Goal: Task Accomplishment & Management: Manage account settings

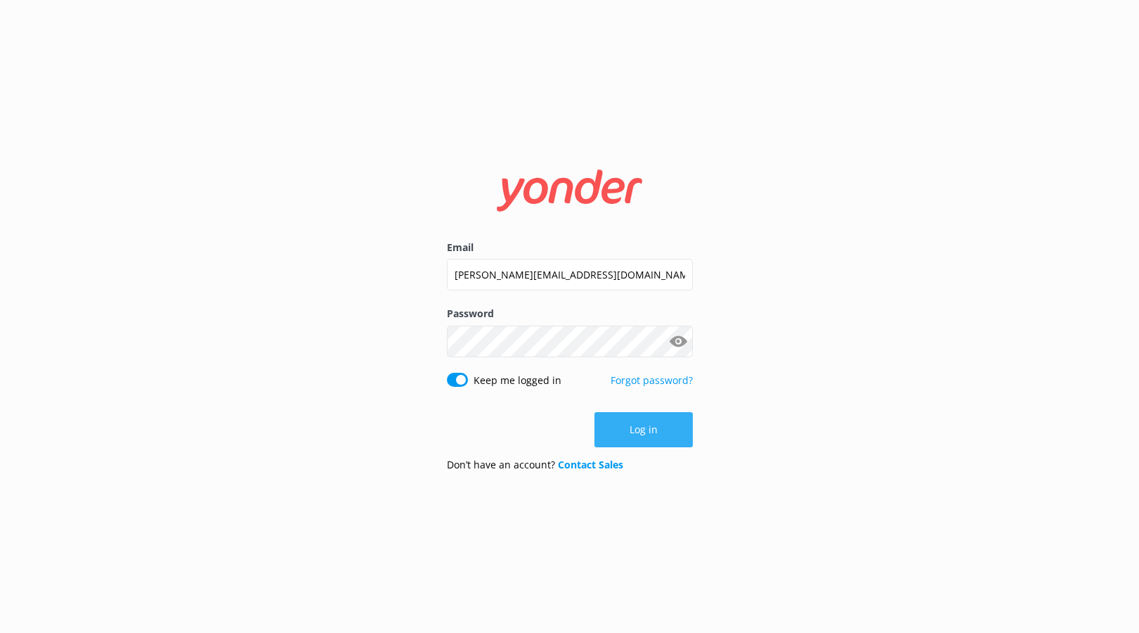
click at [640, 435] on button "Log in" at bounding box center [644, 429] width 98 height 35
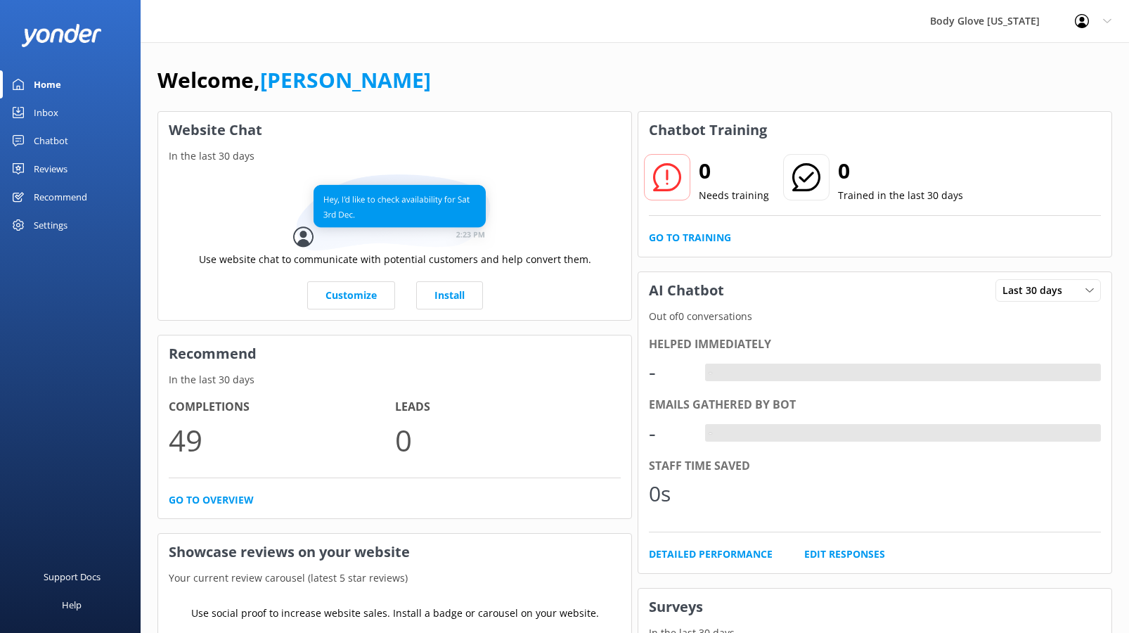
click at [61, 232] on div "Settings" at bounding box center [51, 225] width 34 height 28
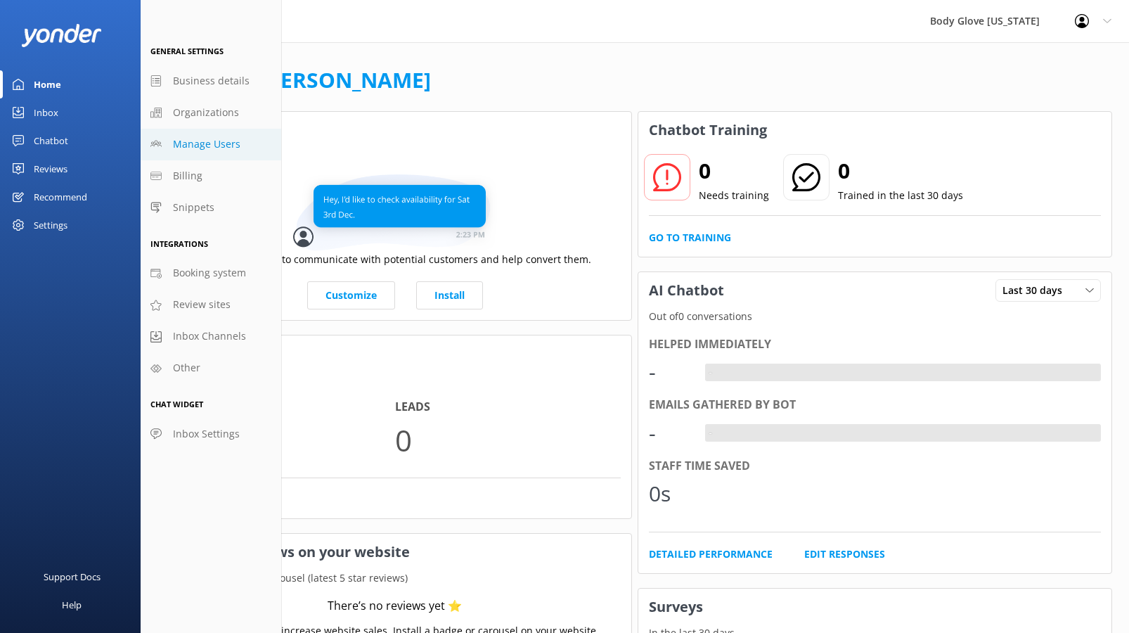
click at [209, 136] on span "Manage Users" at bounding box center [206, 143] width 67 height 15
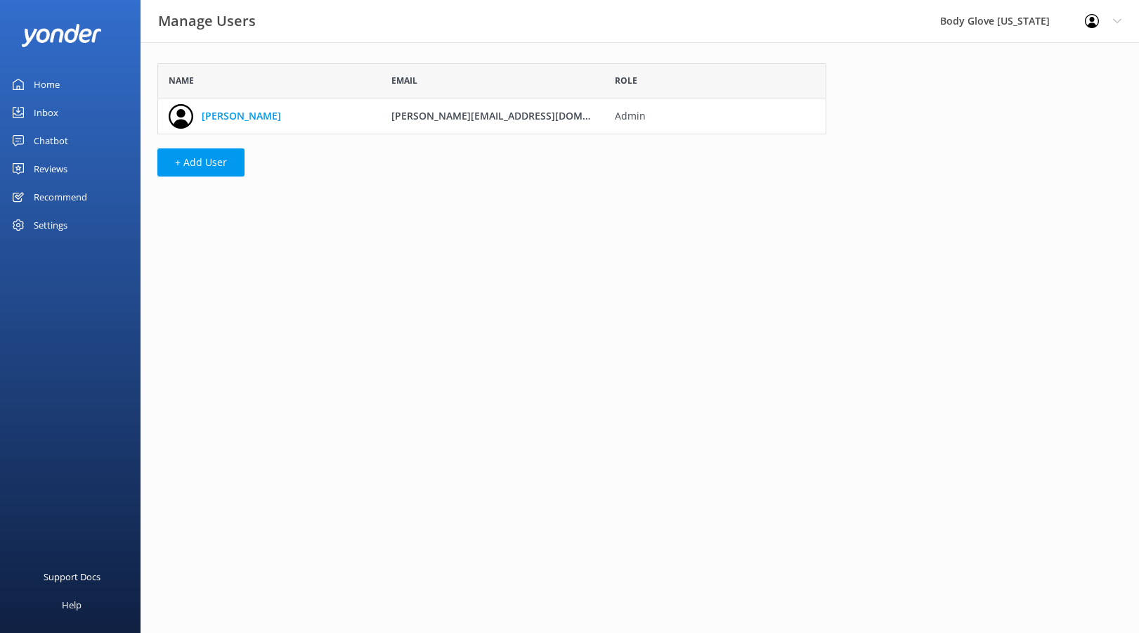
scroll to position [60, 659]
click at [214, 118] on link "[PERSON_NAME]" at bounding box center [241, 115] width 79 height 15
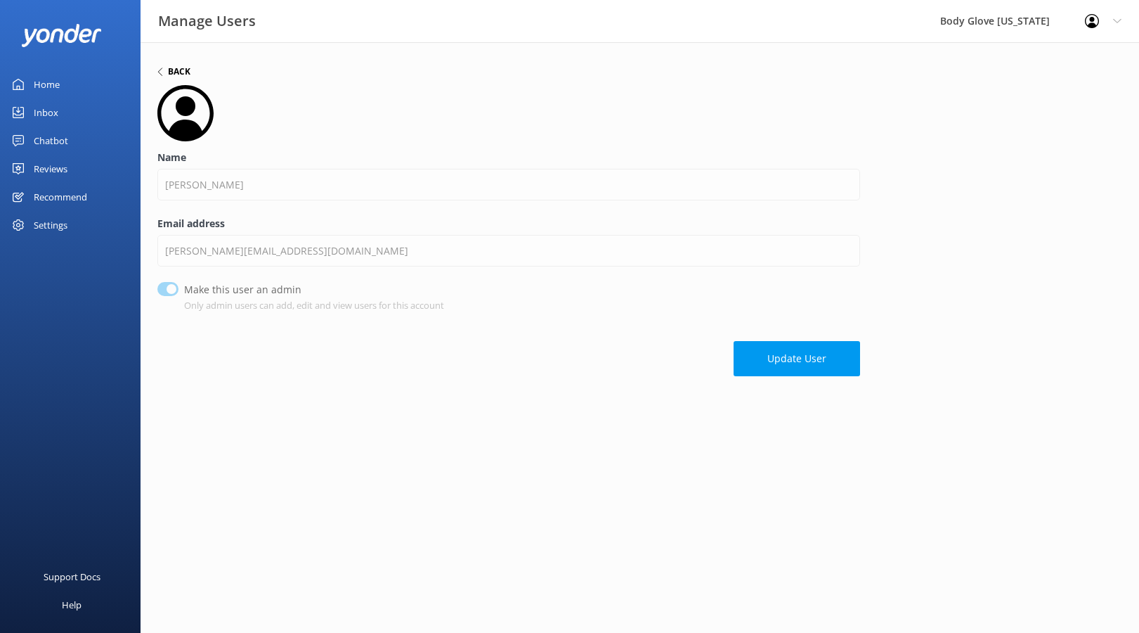
click at [177, 67] on h6 "Back" at bounding box center [179, 71] width 22 height 8
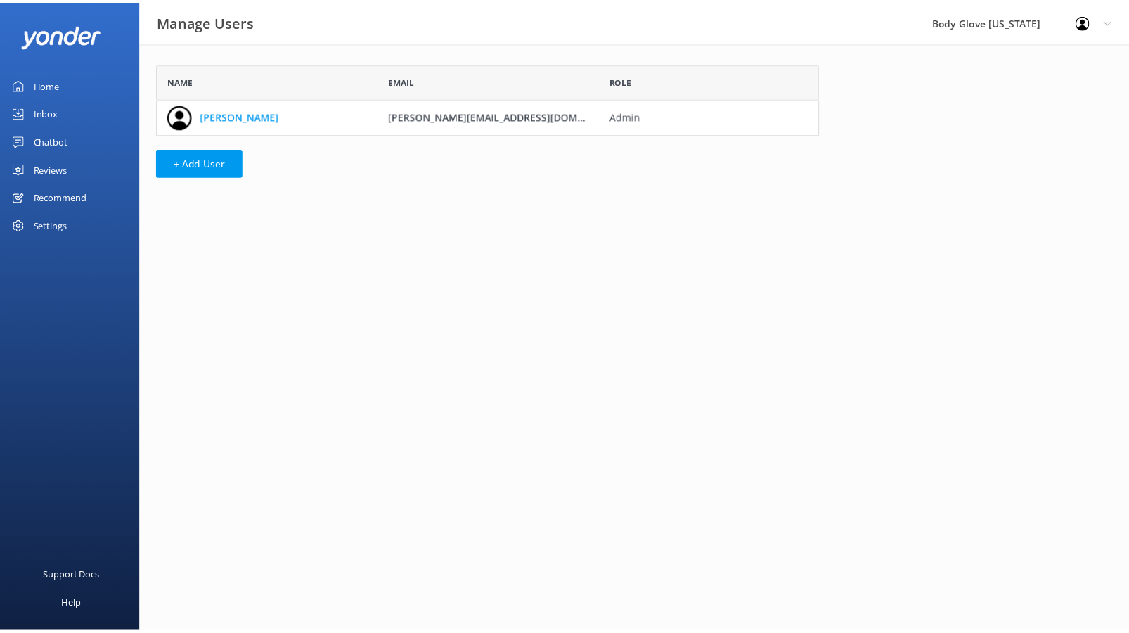
scroll to position [60, 659]
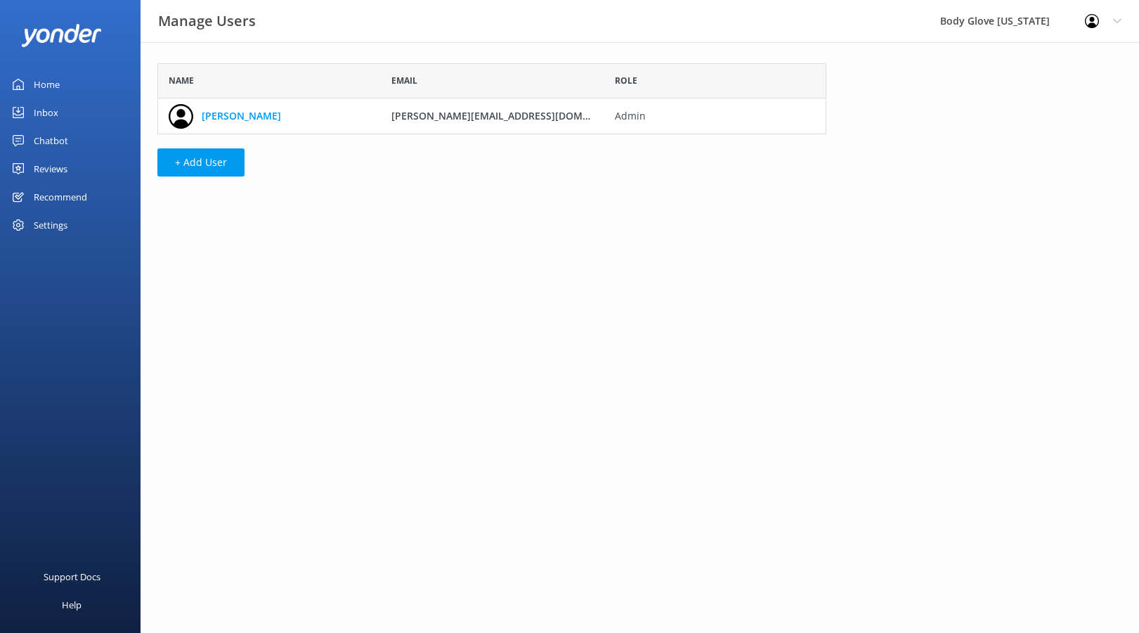
click at [70, 228] on div "Settings" at bounding box center [70, 225] width 141 height 28
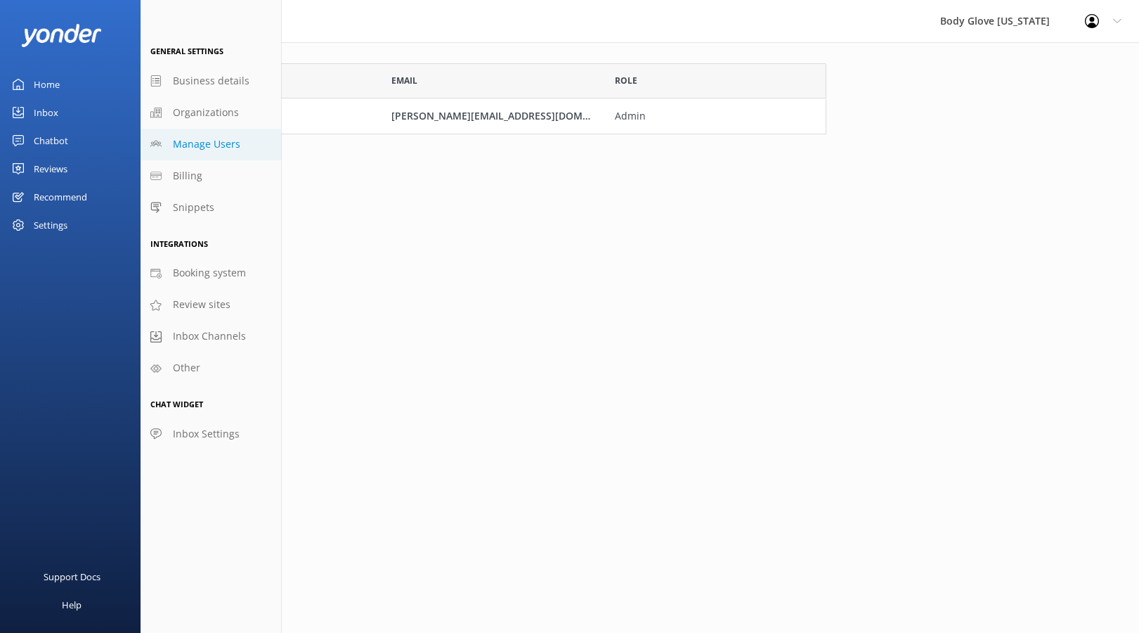
click at [1124, 22] on div "Profile Settings Logout" at bounding box center [1104, 21] width 72 height 42
click at [1071, 62] on link "Profile Settings" at bounding box center [1069, 59] width 141 height 35
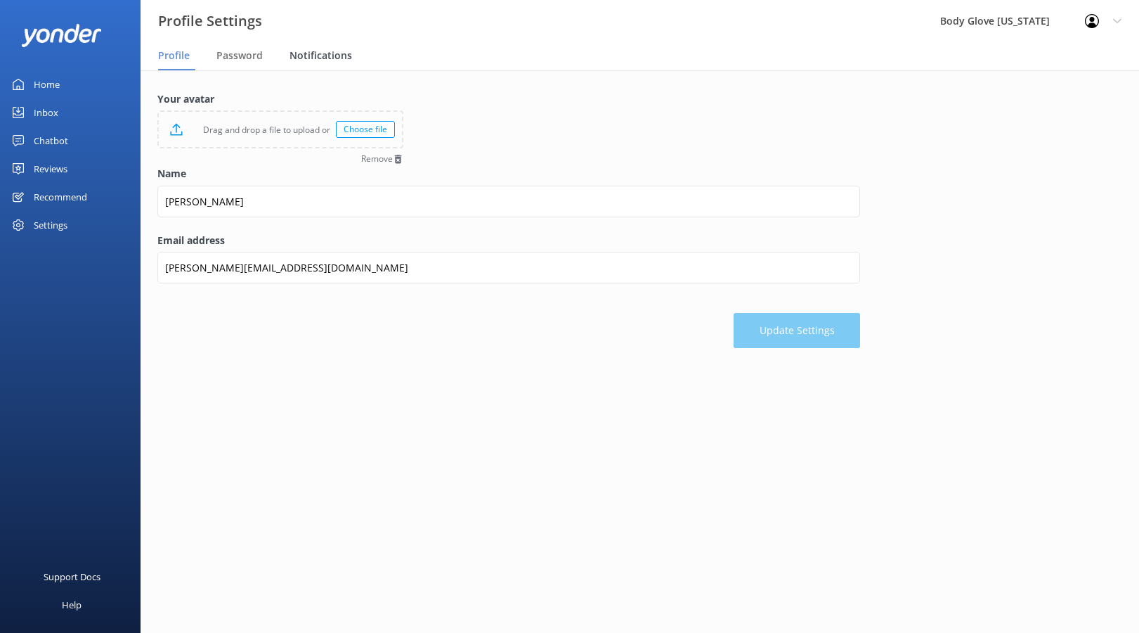
click at [311, 56] on span "Notifications" at bounding box center [321, 55] width 63 height 14
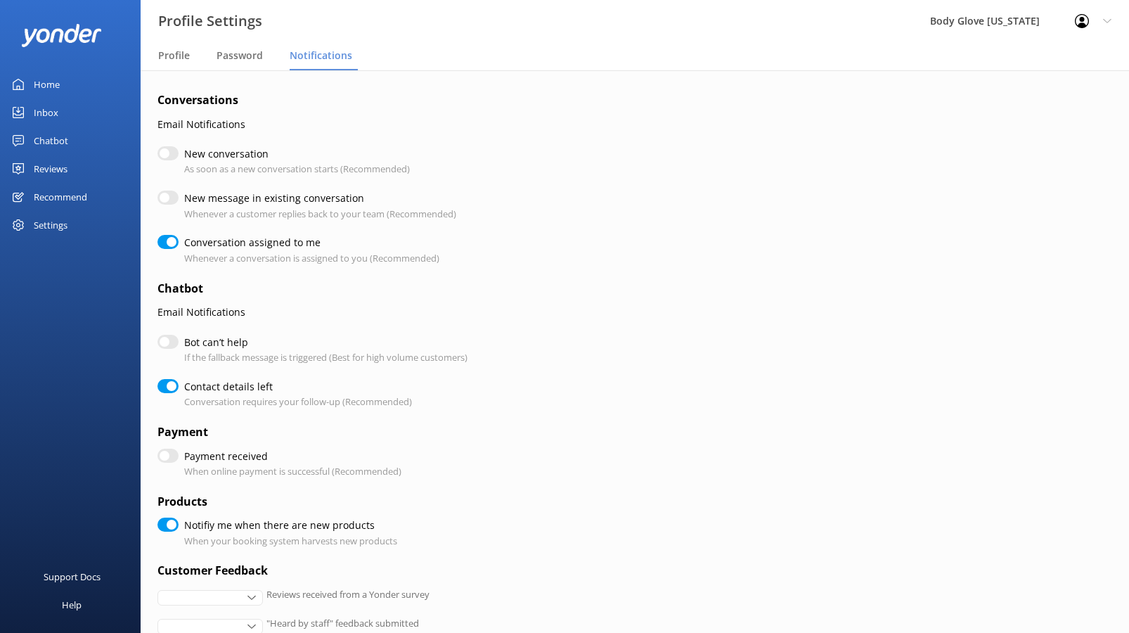
checkbox input "true"
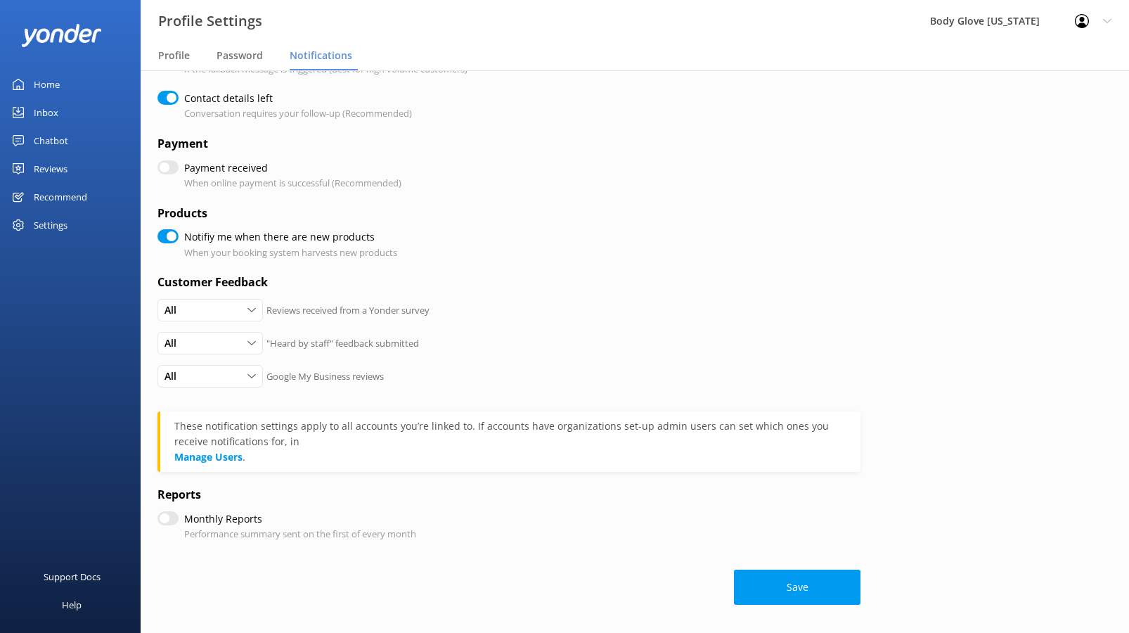
click at [524, 484] on form "Conversations Email Notifications New conversation As soon as a new conversatio…" at bounding box center [508, 203] width 703 height 801
click at [71, 197] on div "Recommend" at bounding box center [60, 197] width 53 height 28
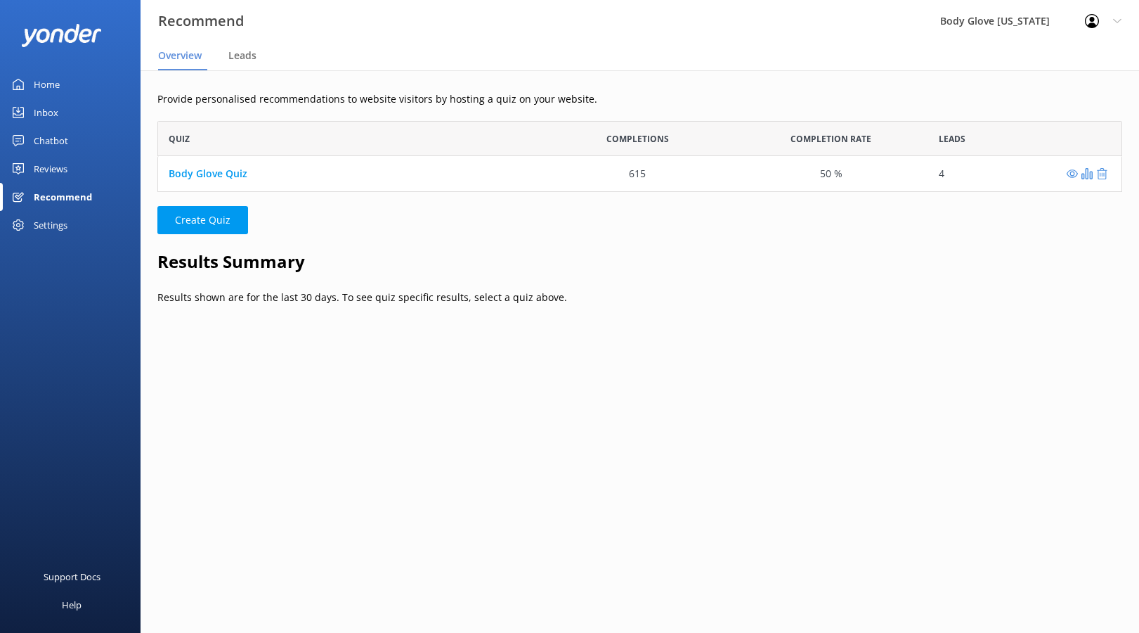
scroll to position [60, 944]
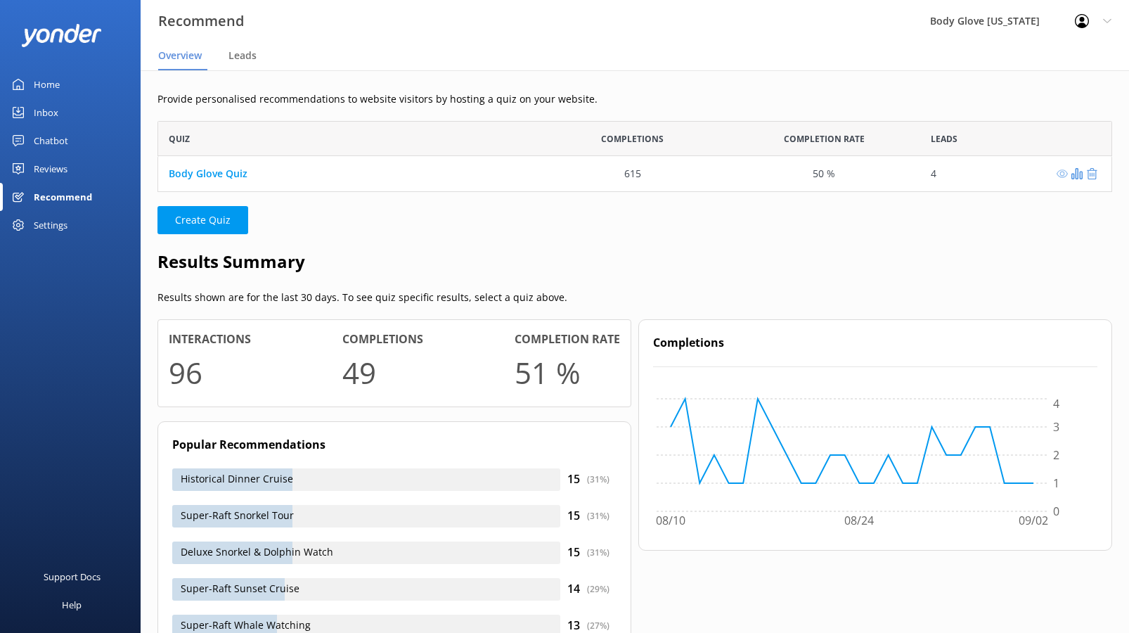
click at [1061, 175] on use "grid" at bounding box center [1061, 174] width 11 height 8
click at [229, 171] on link "Body Glove Quiz" at bounding box center [208, 173] width 79 height 13
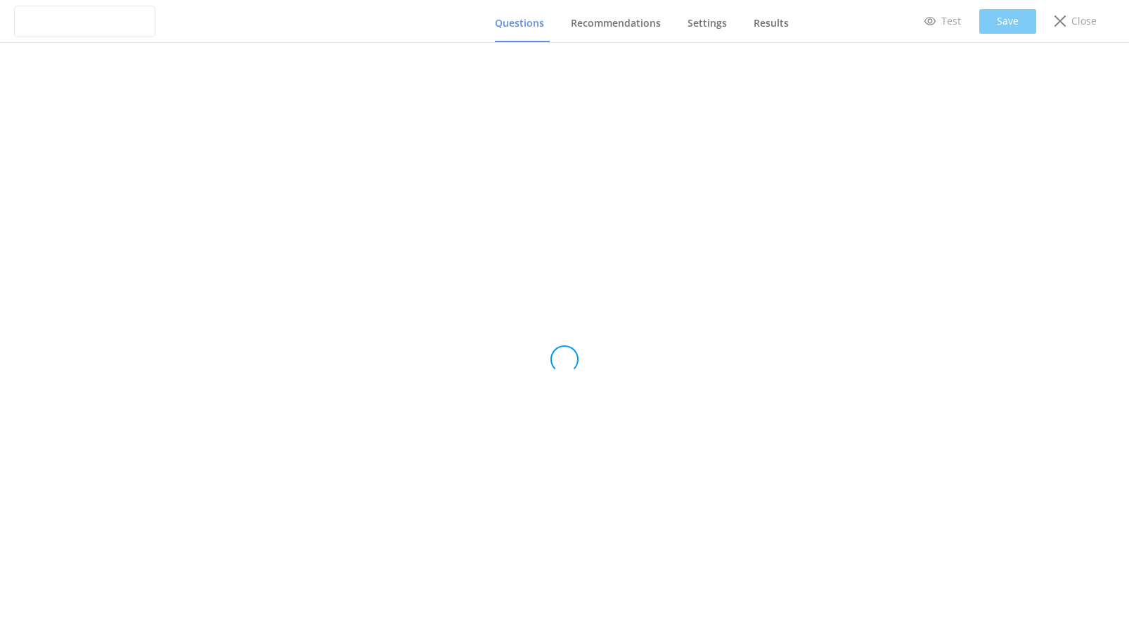
type input "Body Glove Quiz"
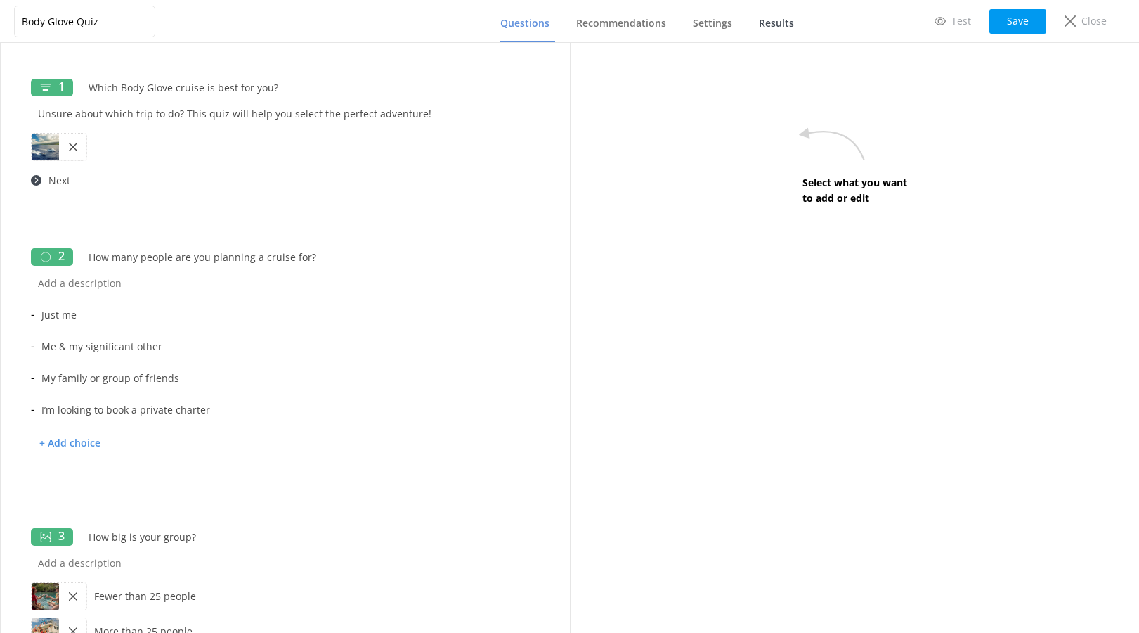
click at [776, 23] on span "Results" at bounding box center [776, 23] width 35 height 14
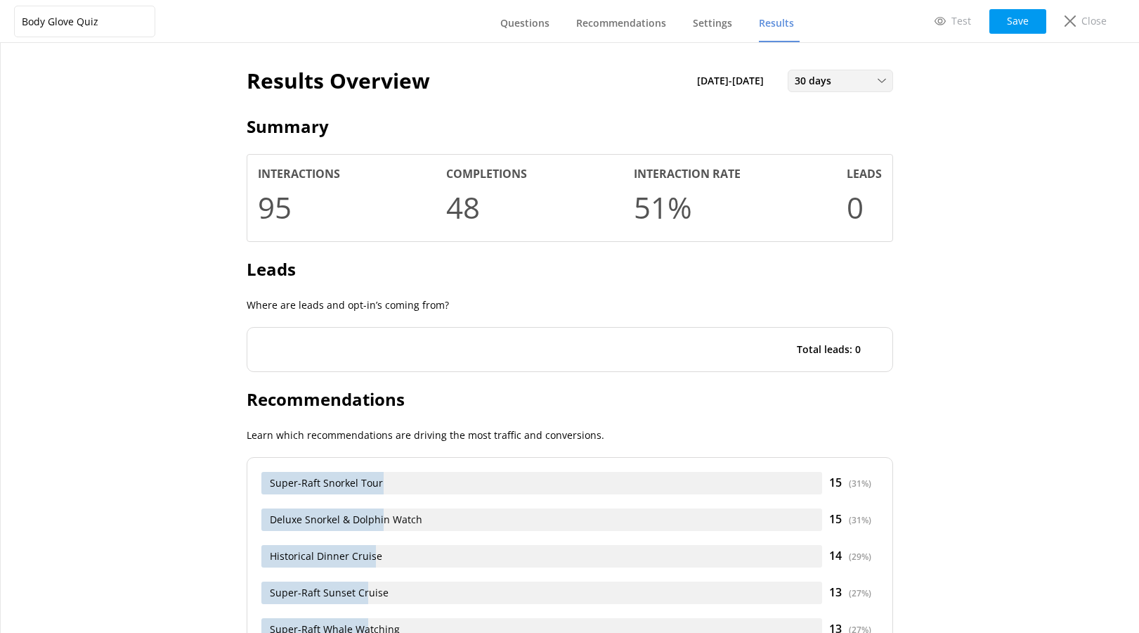
click at [863, 84] on div "30 days" at bounding box center [840, 80] width 98 height 15
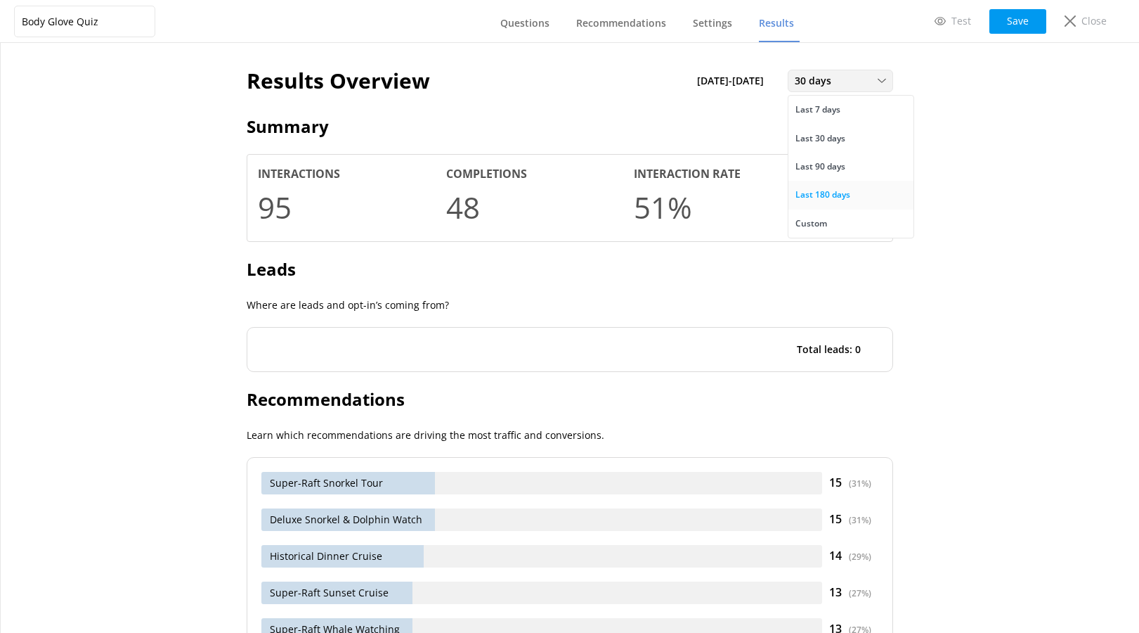
click at [850, 192] on link "Last 180 days" at bounding box center [851, 195] width 125 height 28
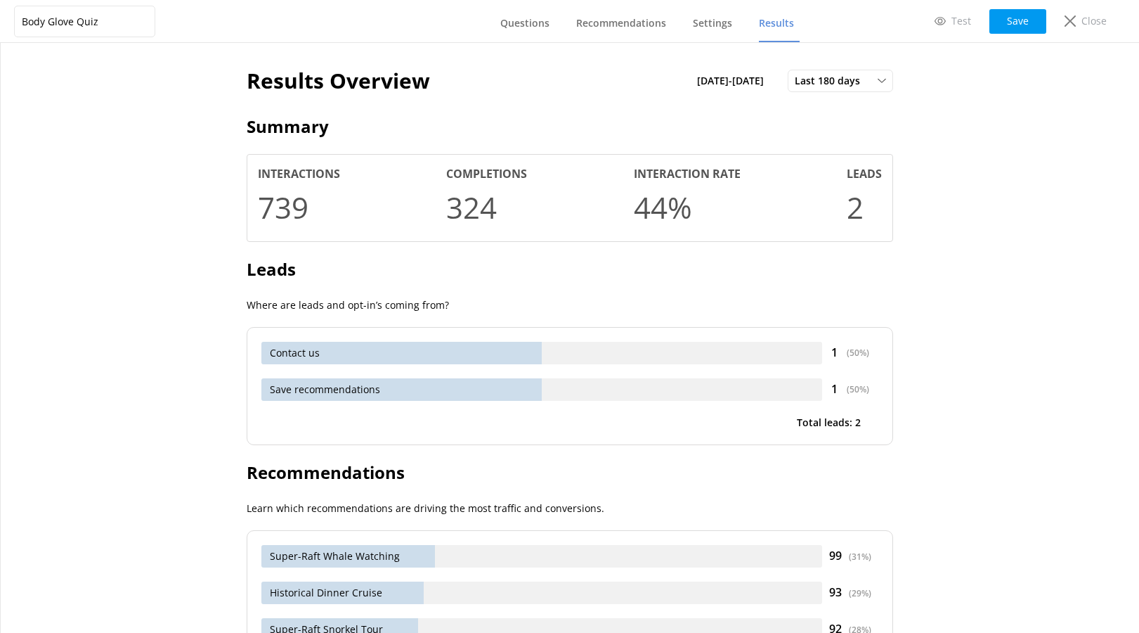
click at [853, 425] on p "Total leads: 2" at bounding box center [829, 422] width 64 height 15
click at [734, 34] on link "Settings" at bounding box center [715, 24] width 45 height 37
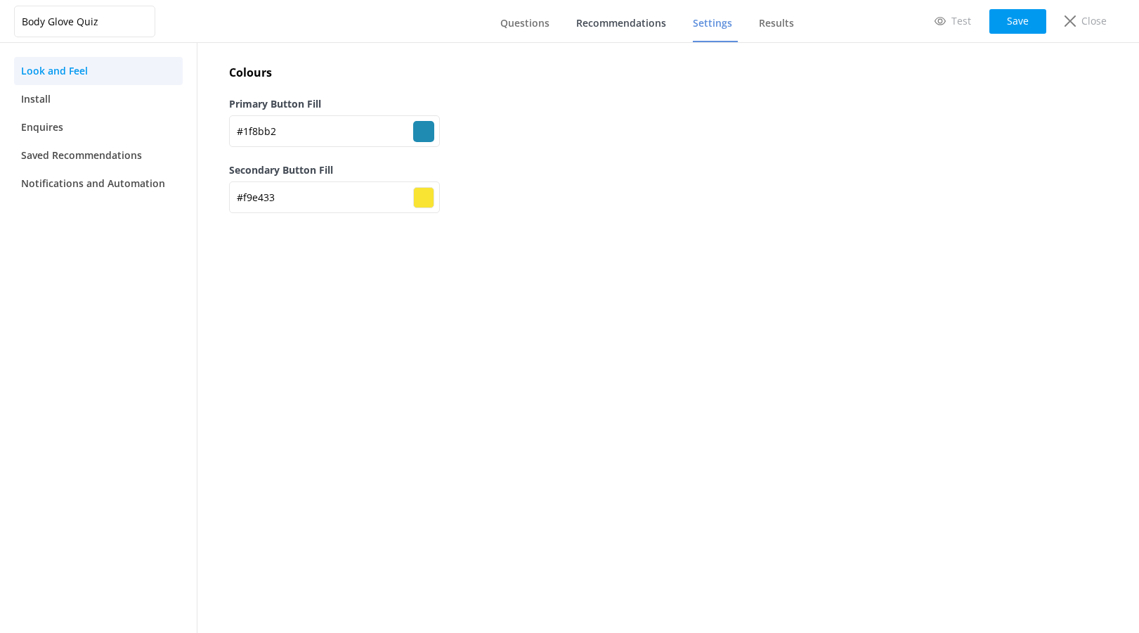
click at [598, 27] on span "Recommendations" at bounding box center [621, 23] width 90 height 14
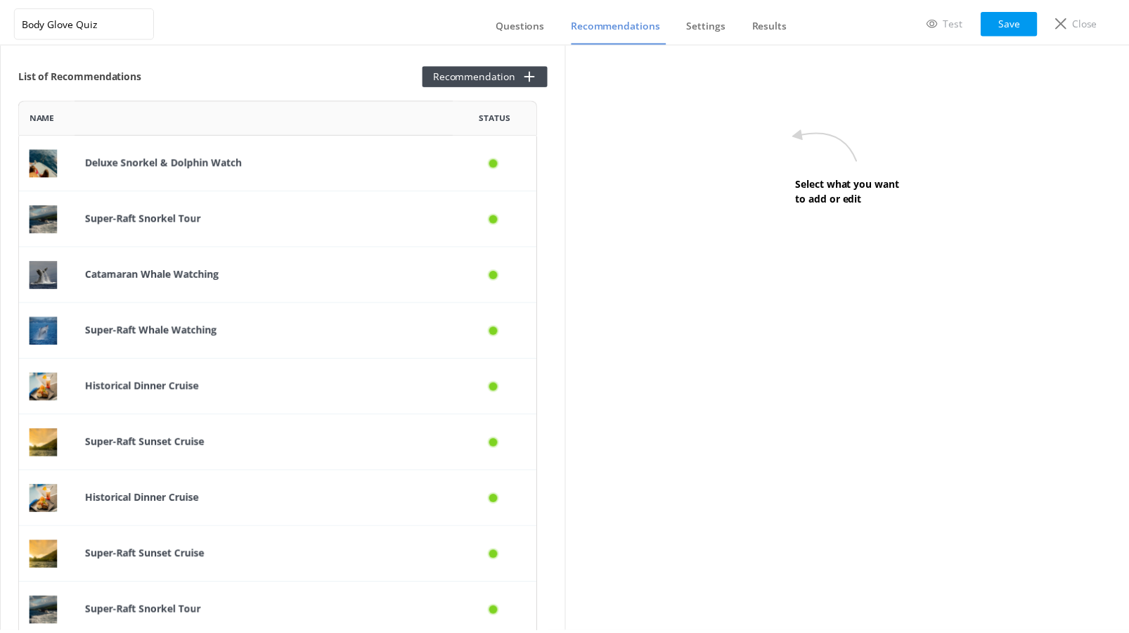
scroll to position [1037, 512]
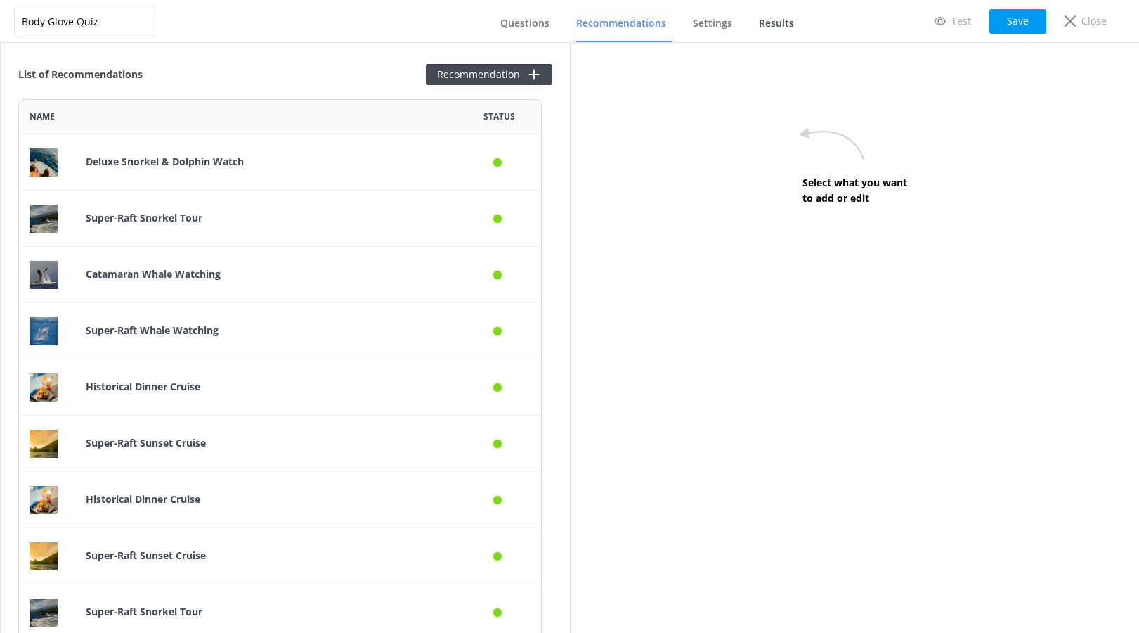
click at [774, 26] on span "Results" at bounding box center [776, 23] width 35 height 14
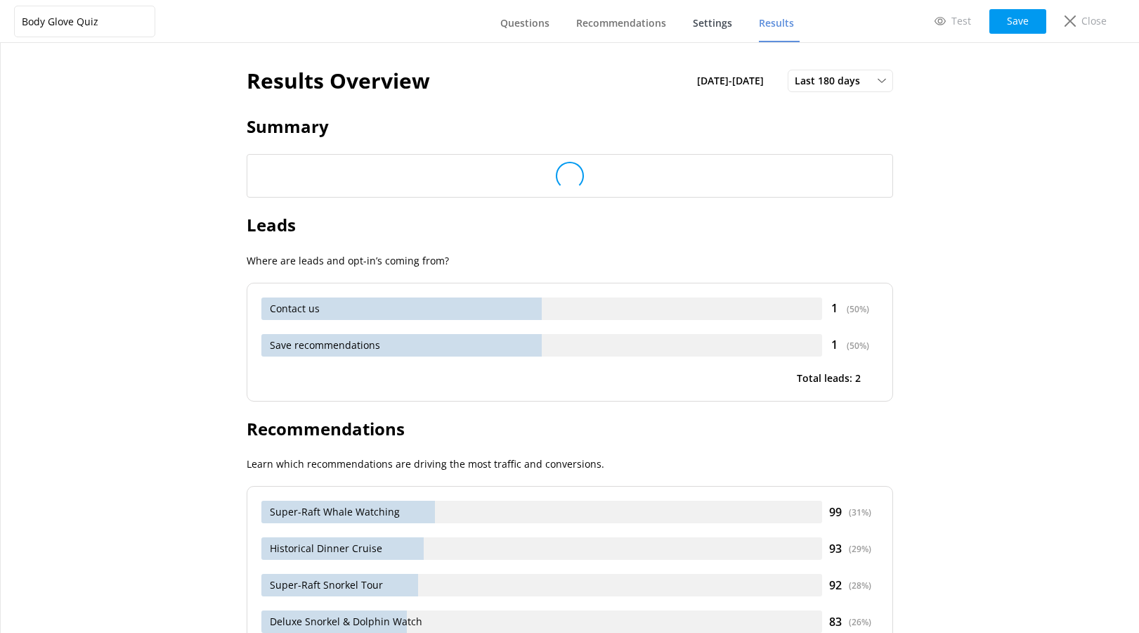
click at [699, 30] on span "Settings" at bounding box center [712, 23] width 39 height 14
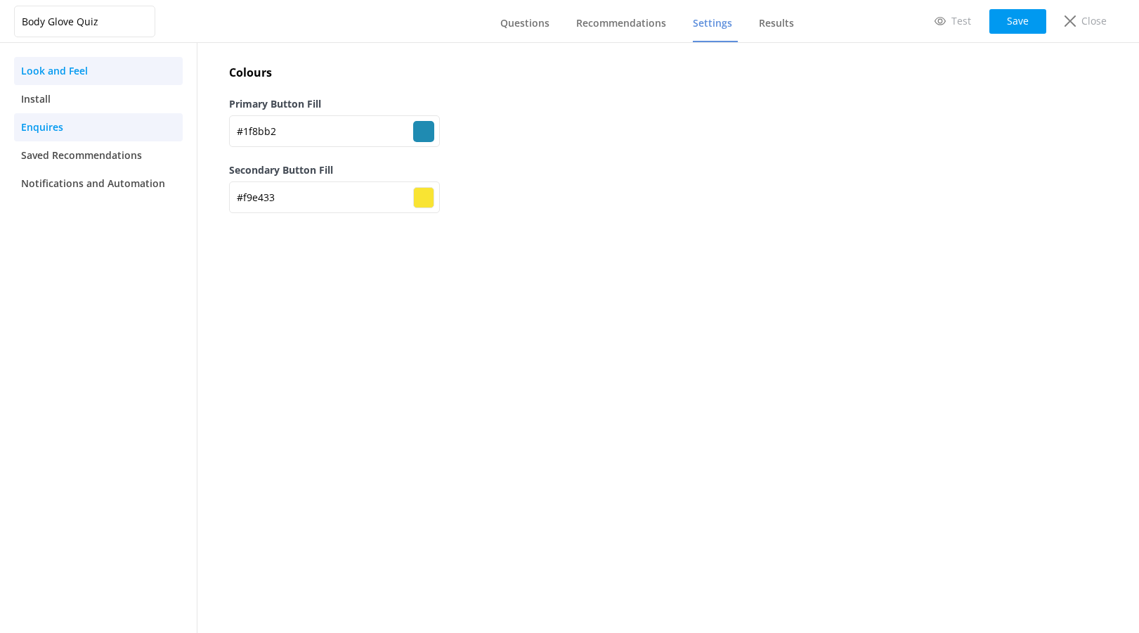
click at [38, 131] on span "Enquires" at bounding box center [42, 126] width 42 height 15
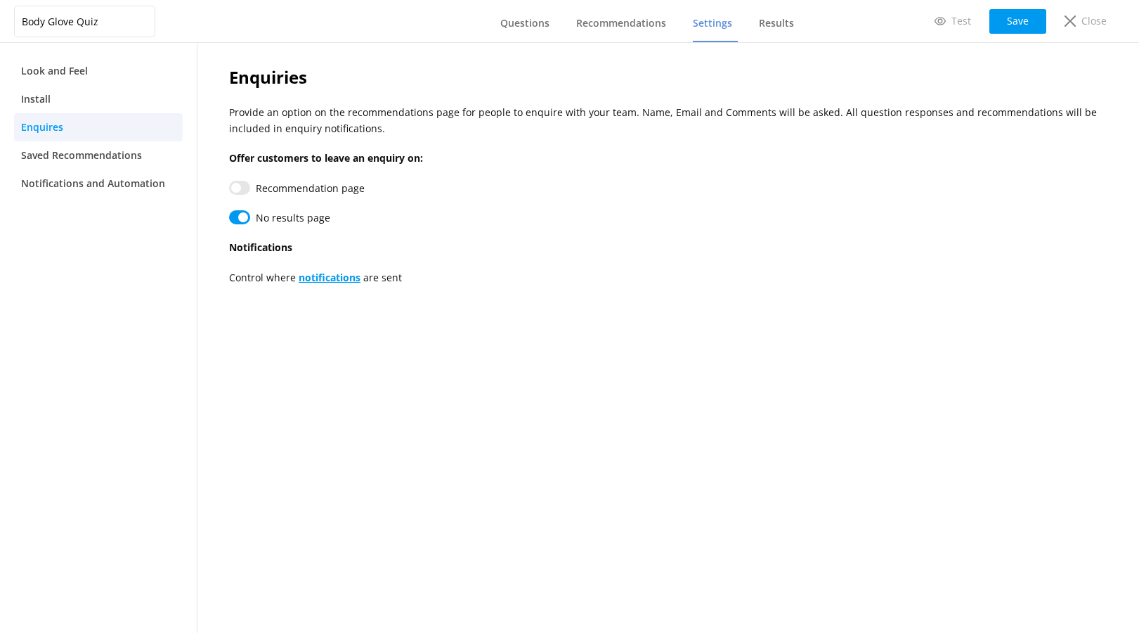
click at [346, 280] on link "notifications" at bounding box center [330, 277] width 62 height 13
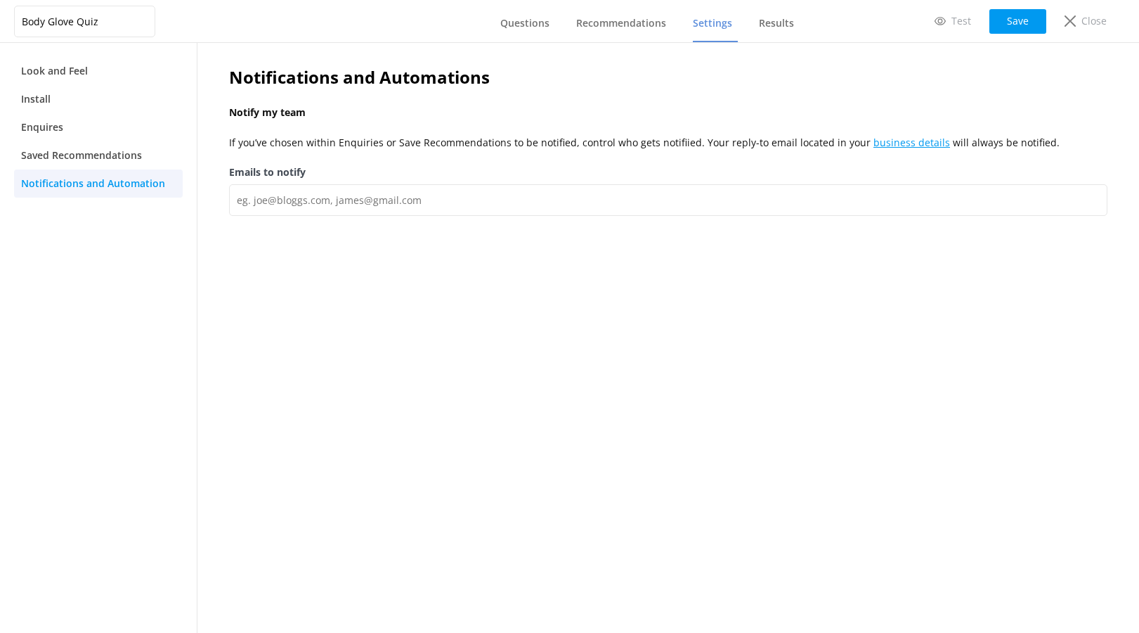
click at [892, 140] on link "business details" at bounding box center [912, 142] width 77 height 13
select select "Pacific/[GEOGRAPHIC_DATA]"
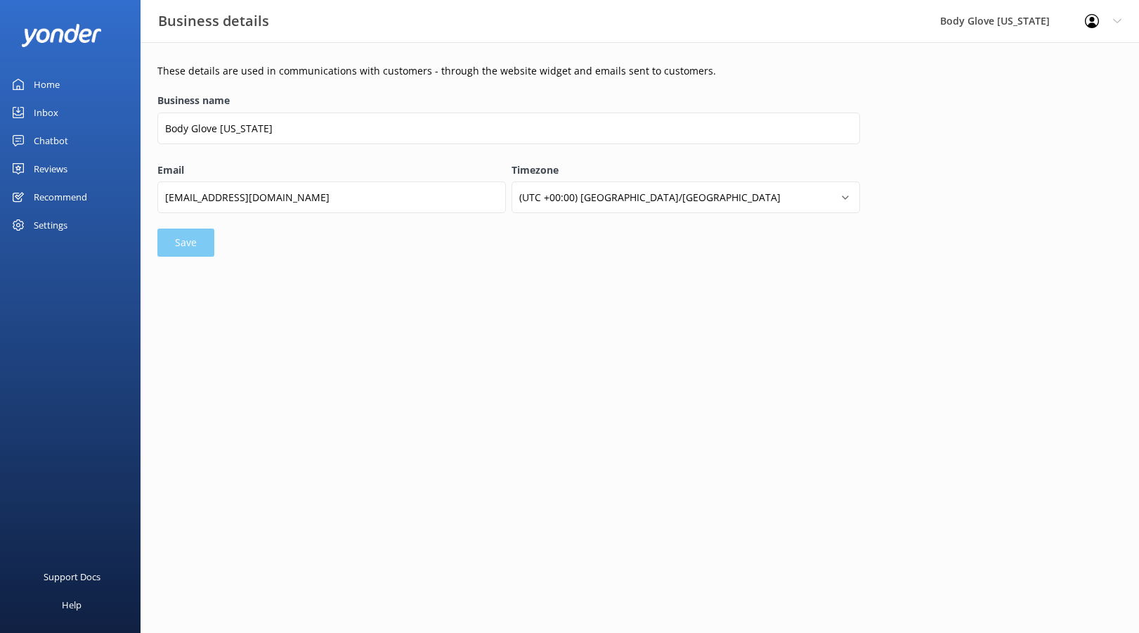
click at [77, 164] on link "Reviews" at bounding box center [70, 169] width 141 height 28
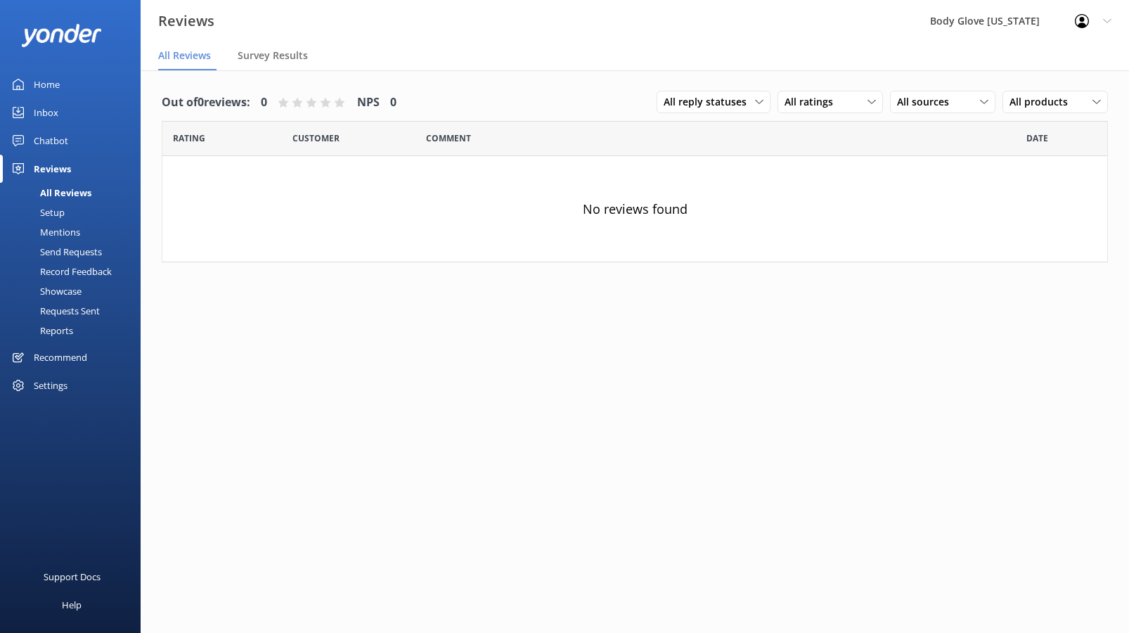
click at [68, 358] on div "Recommend" at bounding box center [60, 357] width 53 height 28
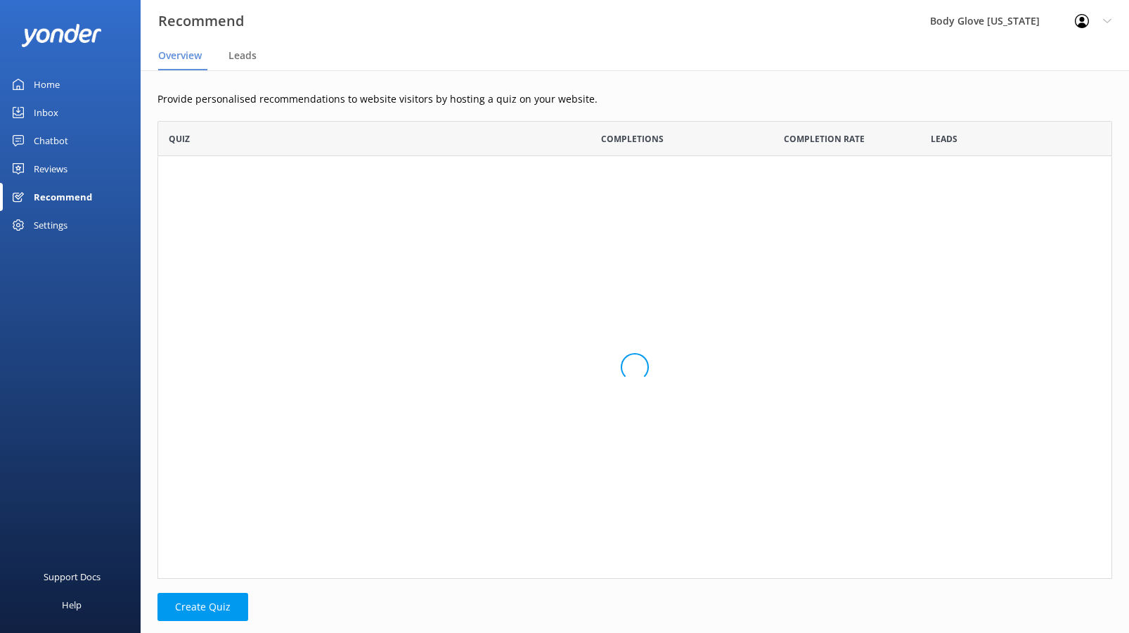
scroll to position [60, 944]
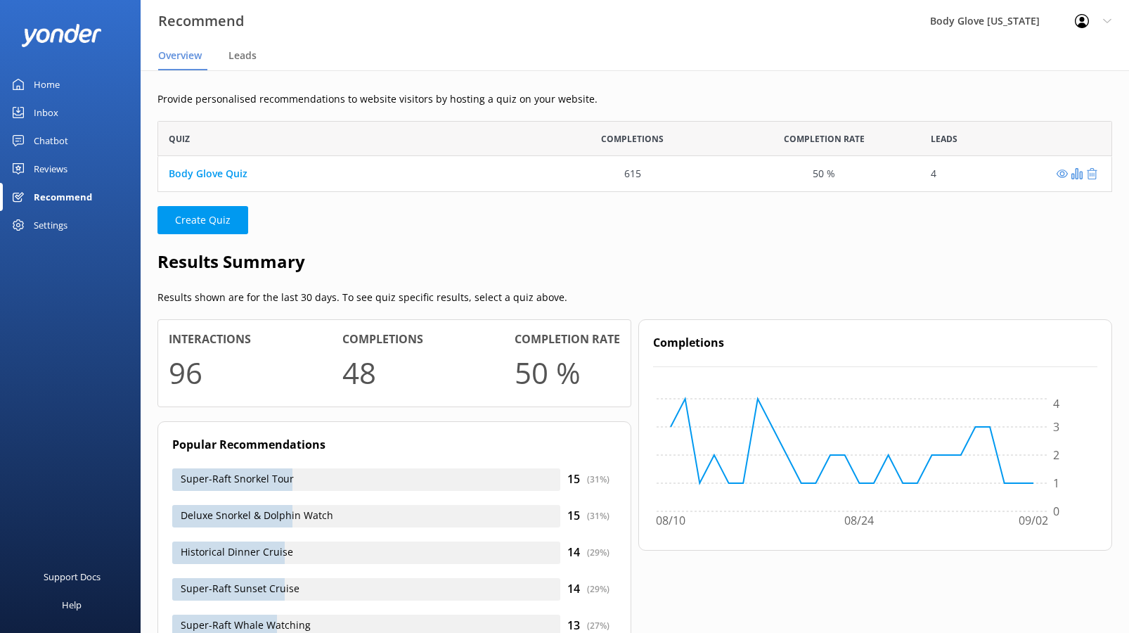
click at [939, 175] on div "4" at bounding box center [1016, 173] width 192 height 35
click at [1072, 176] on use "grid" at bounding box center [1076, 173] width 11 height 11
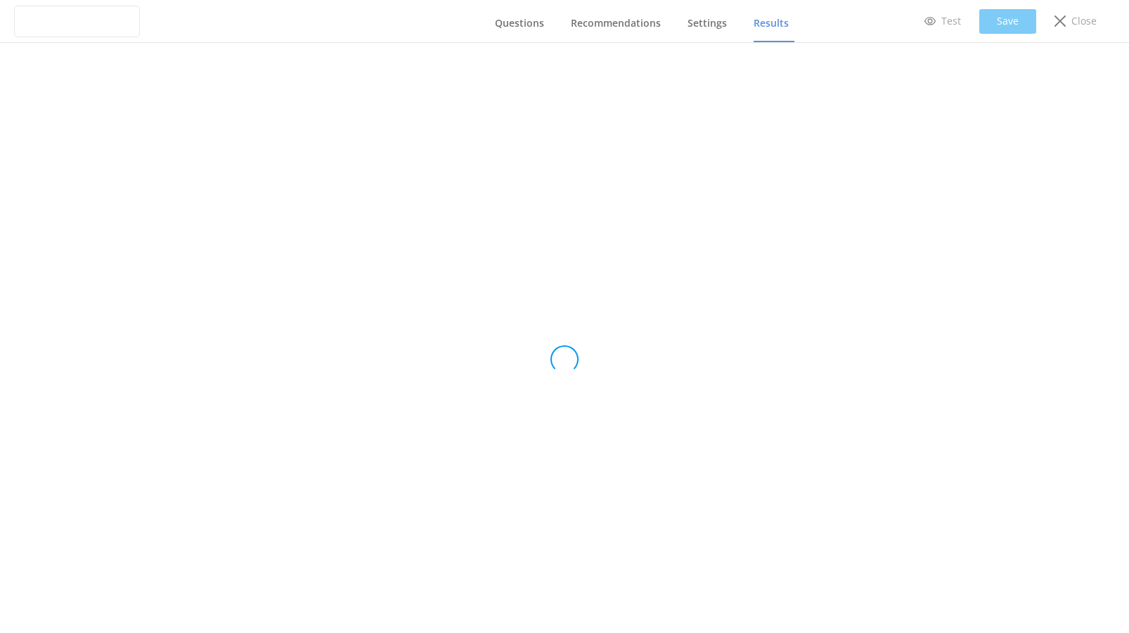
type input "Body Glove Quiz"
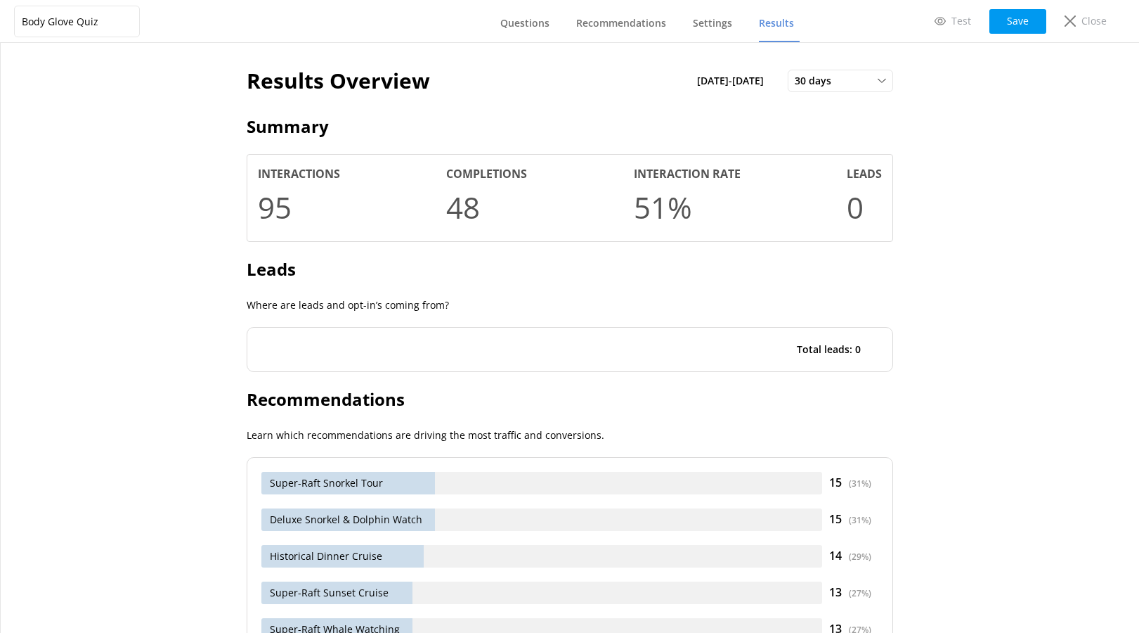
click at [849, 95] on div "Results Overview 3rd Aug 25 - 2nd Sep 25 30 days Last 7 days Last 30 days Last …" at bounding box center [570, 81] width 647 height 34
click at [848, 90] on div "30 days Last 7 days Last 30 days Last 90 days Last 180 days Custom" at bounding box center [840, 81] width 105 height 22
click at [817, 190] on div "Last 180 days" at bounding box center [823, 195] width 55 height 14
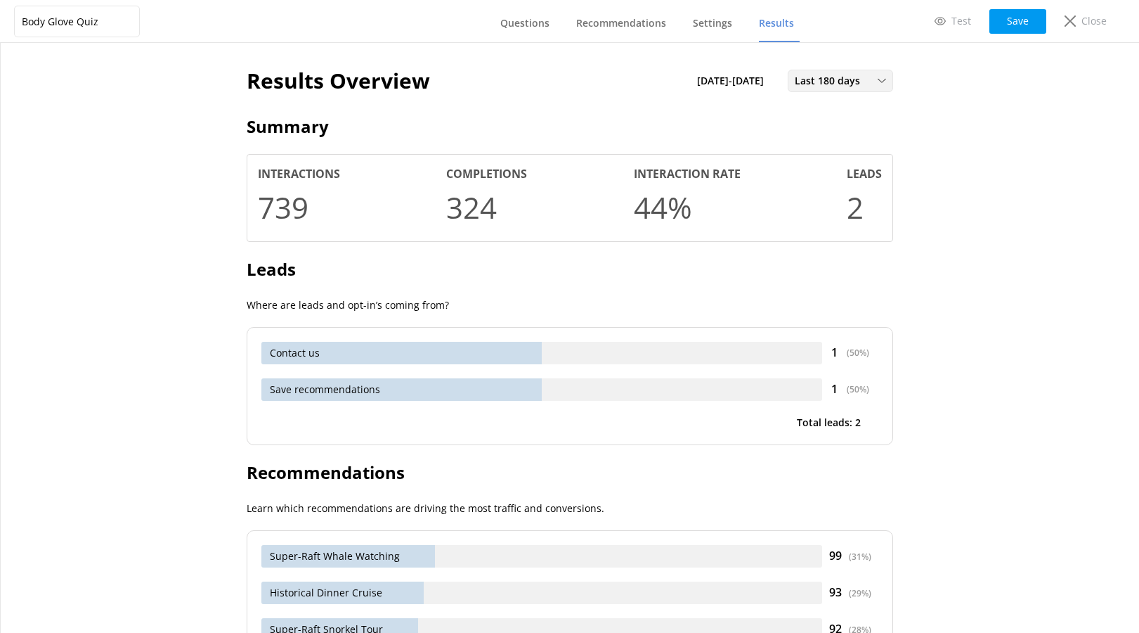
click at [827, 83] on span "Last 180 days" at bounding box center [832, 80] width 74 height 15
click at [818, 167] on div "Last 90 days" at bounding box center [821, 167] width 50 height 14
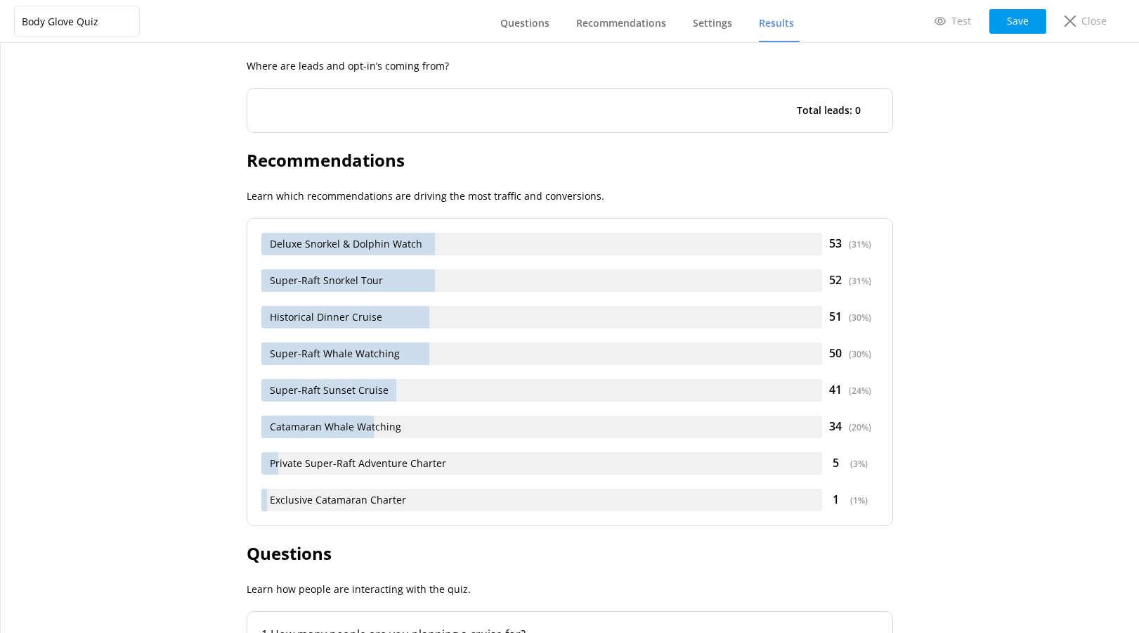
scroll to position [242, 0]
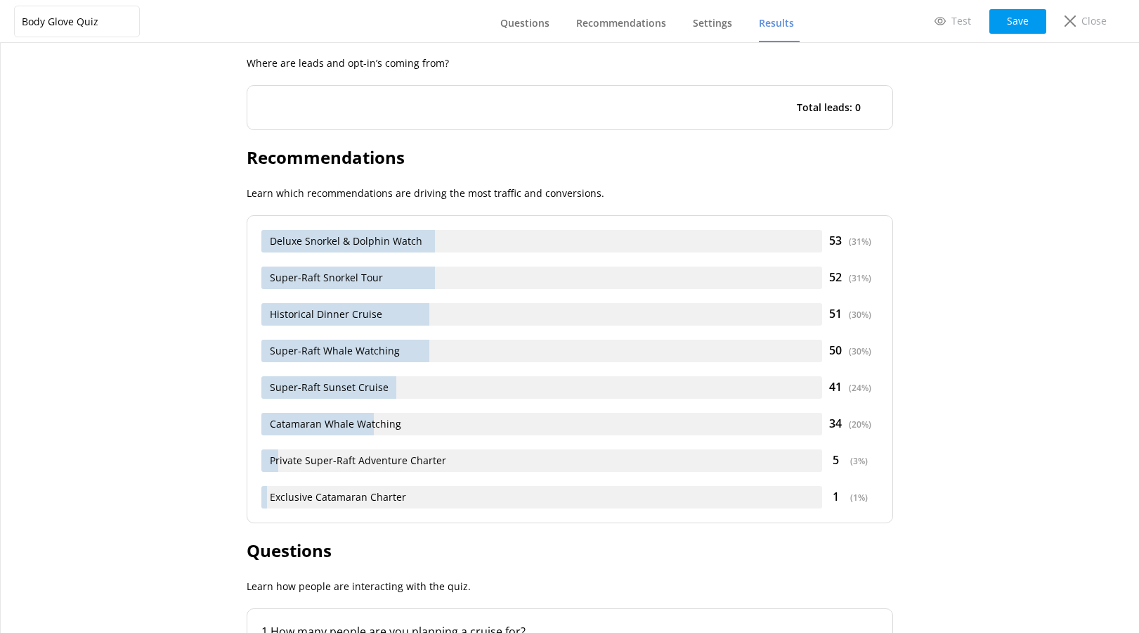
click at [1035, 557] on div "Results Overview 4th Jun 25 - 2nd Sep 25 Last 90 days Last 7 days Last 30 days …" at bounding box center [570, 338] width 1139 height 590
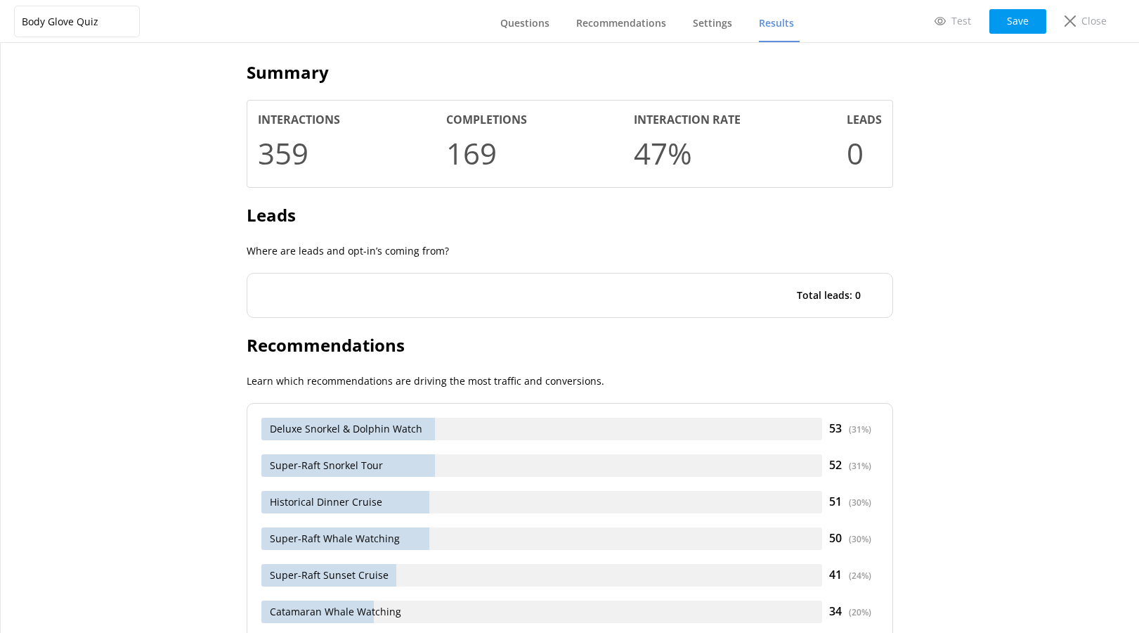
scroll to position [51, 0]
